Goal: Task Accomplishment & Management: Manage account settings

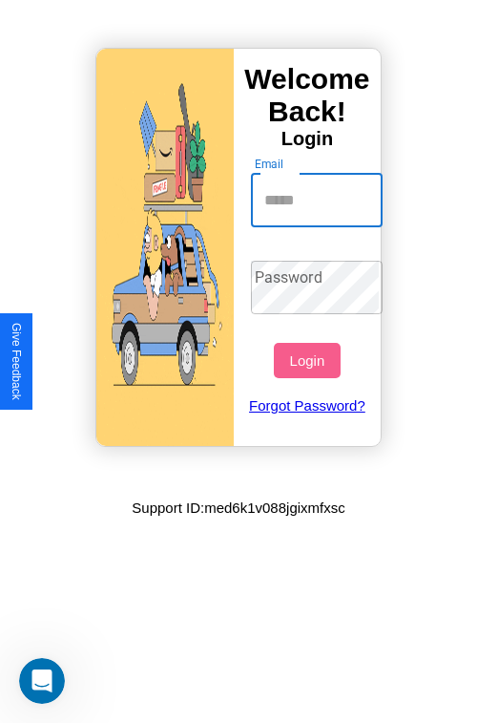
click at [319, 200] on input "Email" at bounding box center [317, 200] width 133 height 53
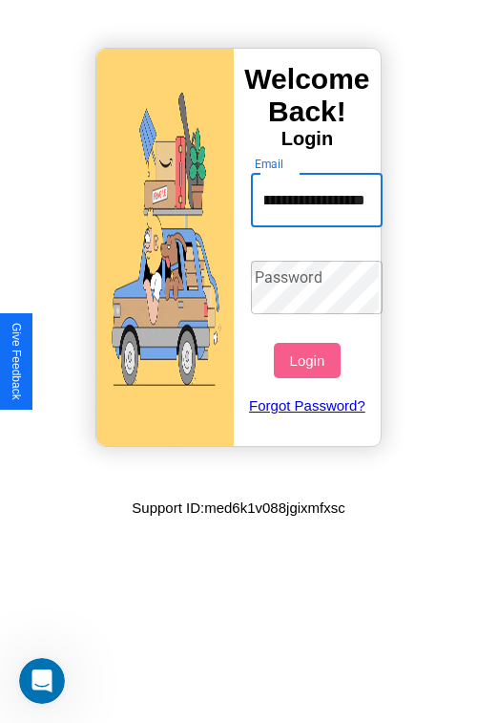
scroll to position [0, 70]
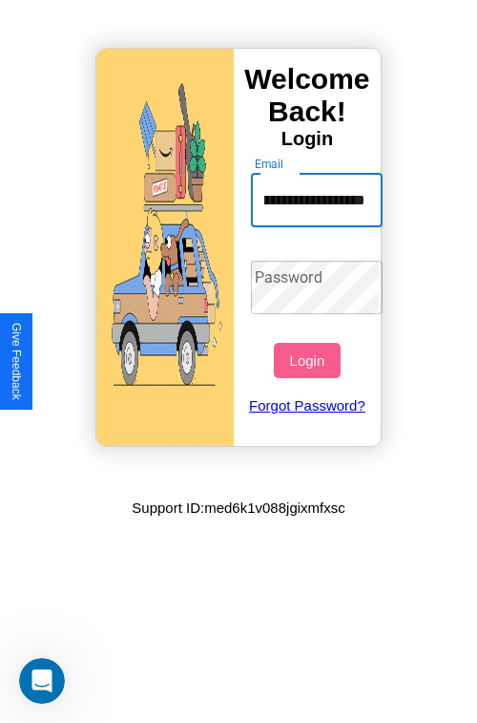
type input "**********"
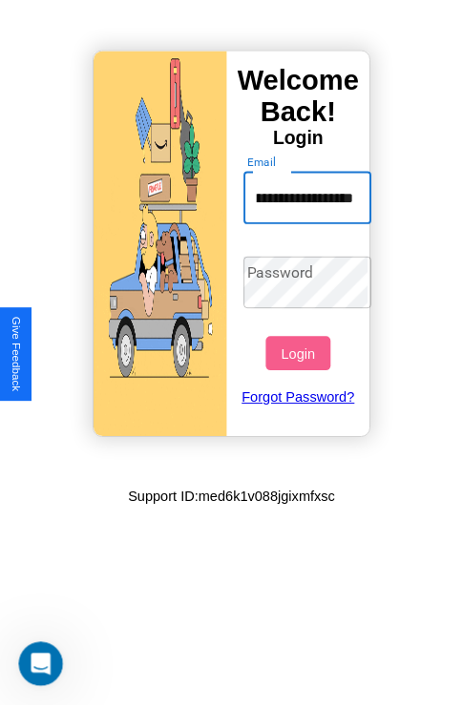
scroll to position [0, 0]
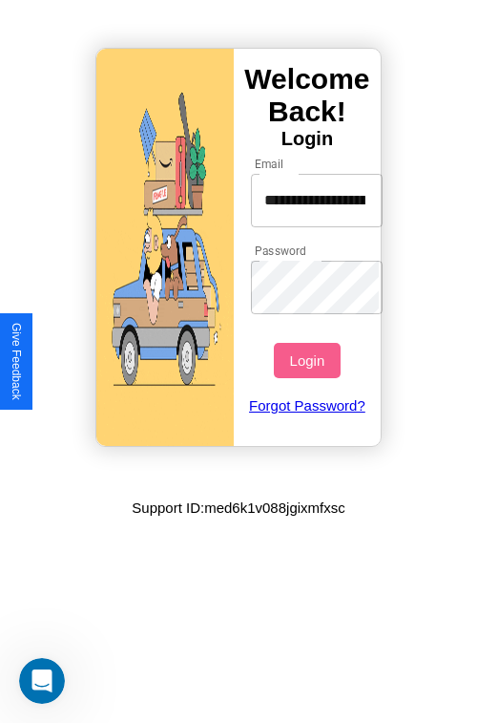
click at [309, 360] on button "Login" at bounding box center [307, 360] width 66 height 35
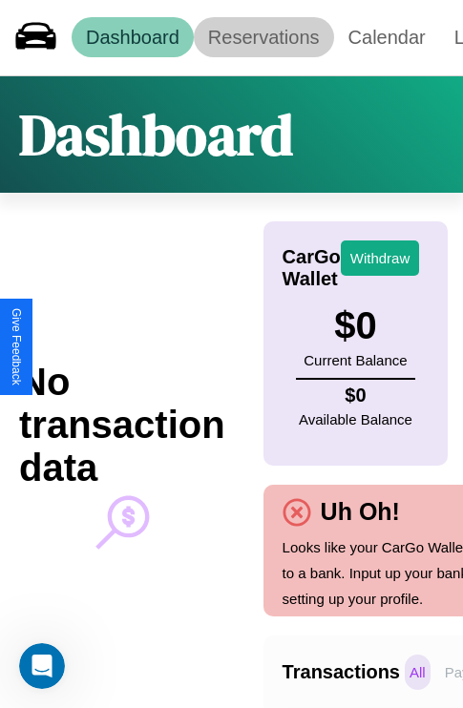
click at [263, 37] on link "Reservations" at bounding box center [264, 37] width 140 height 40
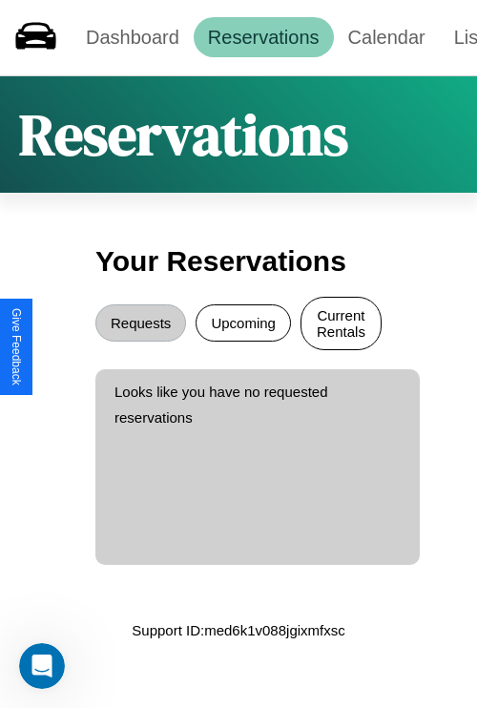
click at [341, 326] on button "Current Rentals" at bounding box center [341, 323] width 81 height 53
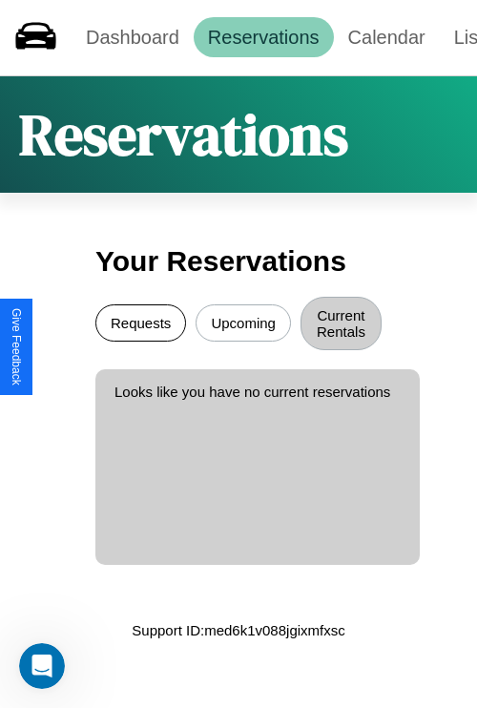
click at [140, 326] on button "Requests" at bounding box center [140, 323] width 91 height 37
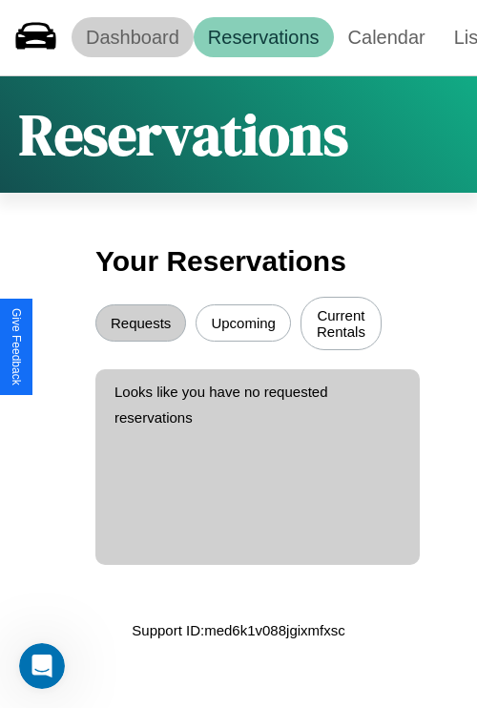
click at [132, 37] on link "Dashboard" at bounding box center [133, 37] width 122 height 40
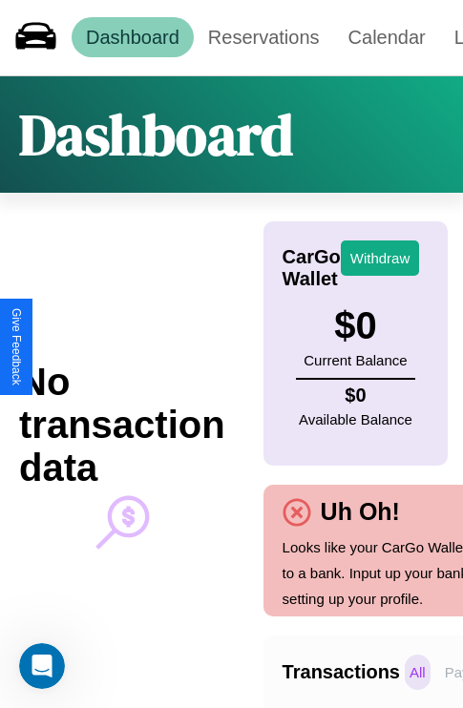
scroll to position [0, 140]
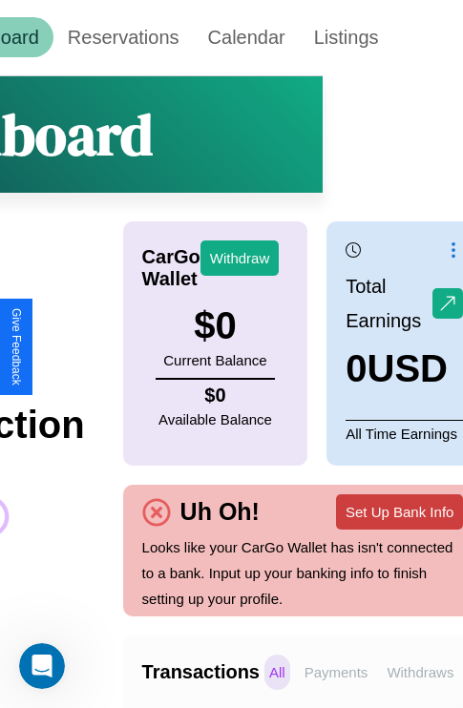
click at [399, 512] on button "Set Up Bank Info" at bounding box center [399, 511] width 127 height 35
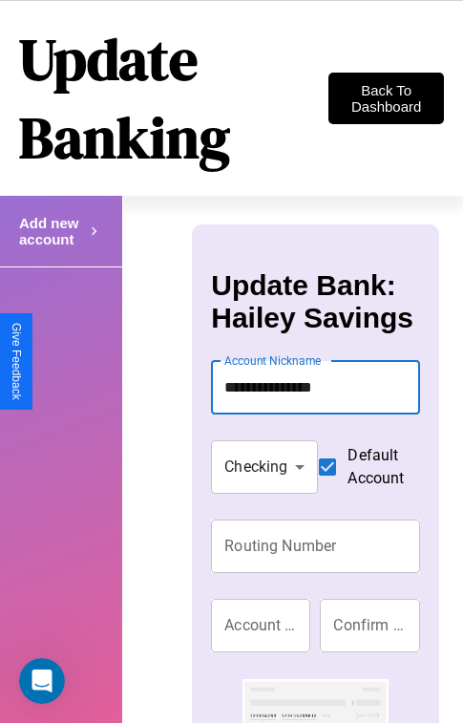
type input "**********"
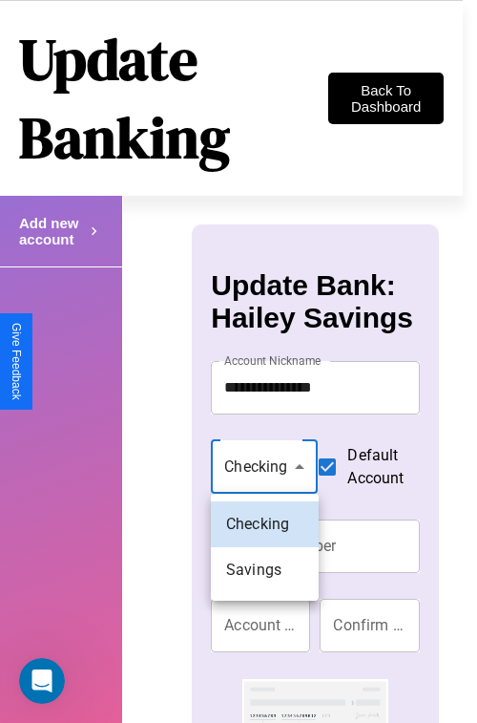
click at [264, 466] on div at bounding box center [238, 361] width 477 height 723
